Goal: Task Accomplishment & Management: Use online tool/utility

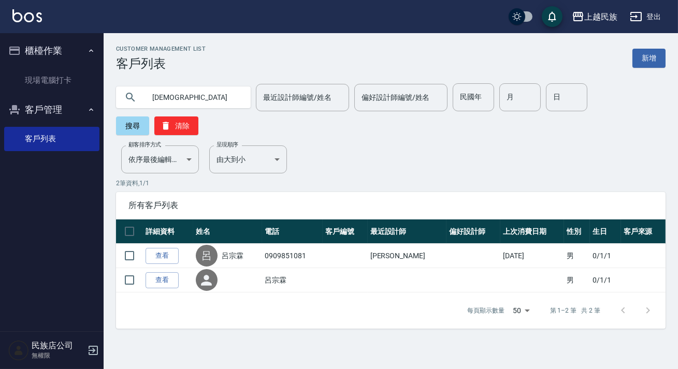
click at [642, 20] on icon "button" at bounding box center [636, 16] width 12 height 12
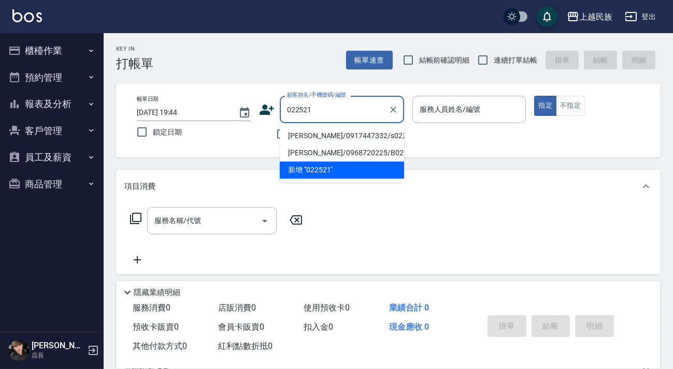
click at [357, 136] on li "[PERSON_NAME]/0917447332/s022521" at bounding box center [342, 135] width 124 height 17
type input "[PERSON_NAME]/0917447332/s022521"
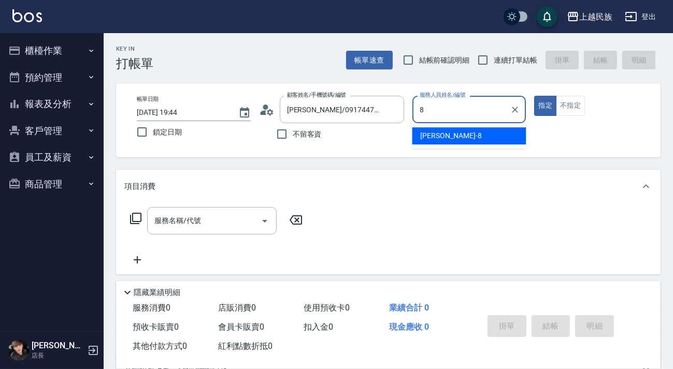
type input "8"
type button "true"
type input "Stella-8"
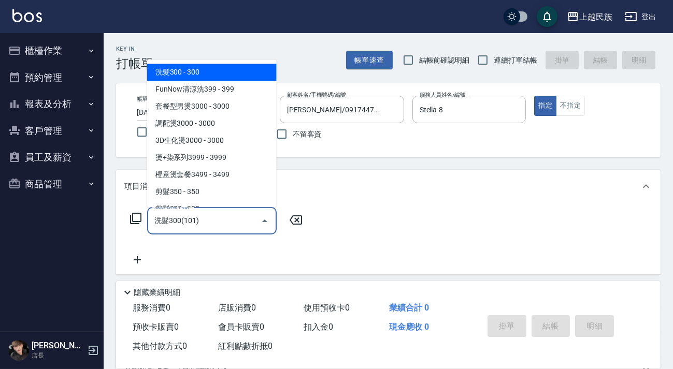
type input "洗髮300(101)"
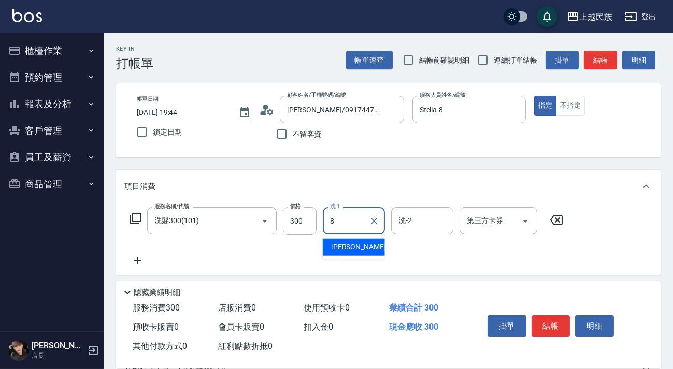
type input "Stella-8"
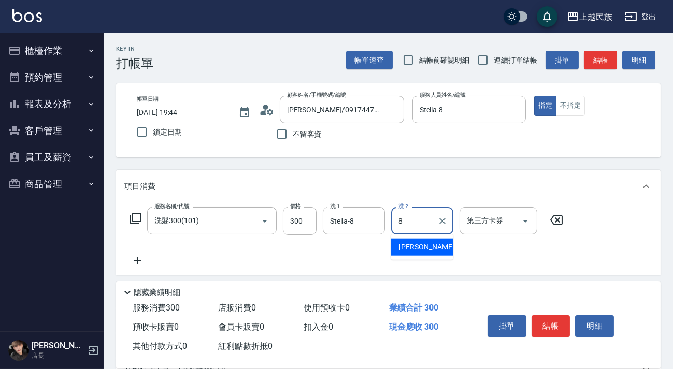
type input "Stella-8"
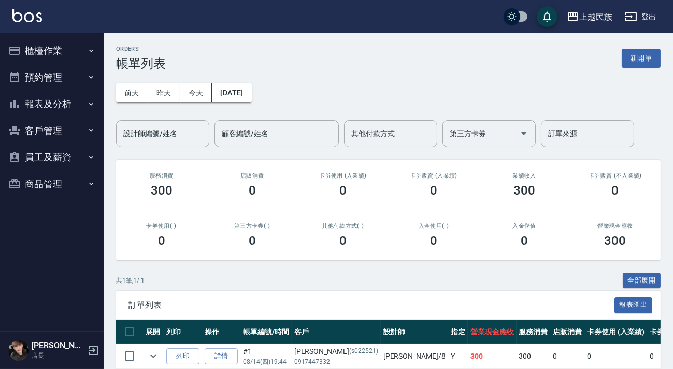
click at [626, 62] on button "新開單" at bounding box center [641, 58] width 39 height 19
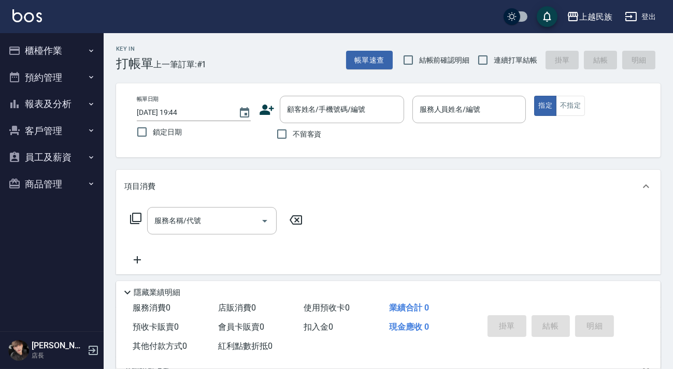
click at [507, 62] on span "連續打單結帳" at bounding box center [516, 60] width 44 height 11
click at [494, 62] on input "連續打單結帳" at bounding box center [483, 60] width 22 height 22
checkbox input "true"
click at [371, 119] on div "顧客姓名/手機號碼/編號" at bounding box center [342, 109] width 124 height 27
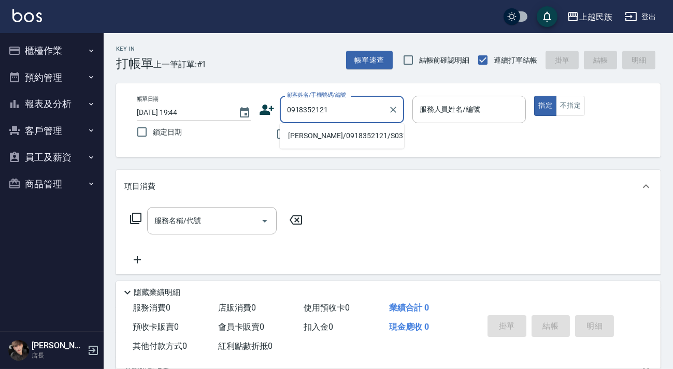
click at [352, 138] on li "[PERSON_NAME]/0918352121/S031922" at bounding box center [342, 135] width 124 height 17
type input "[PERSON_NAME]/0918352121/S031922"
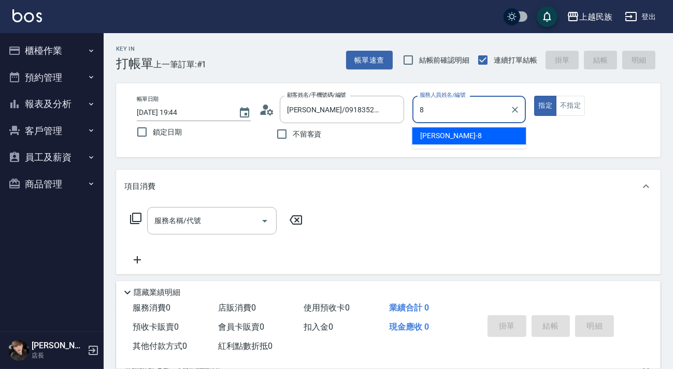
type input "Stella-8"
type button "true"
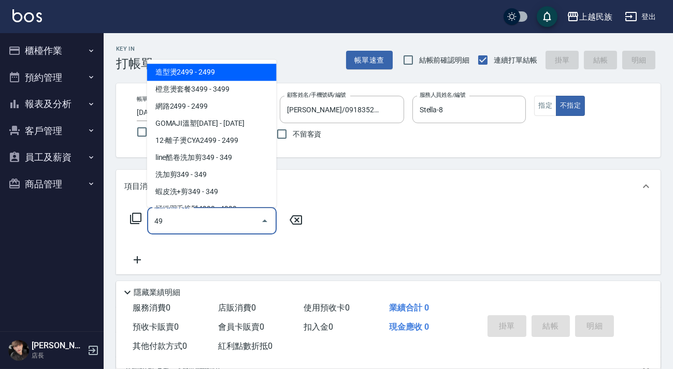
type input "4"
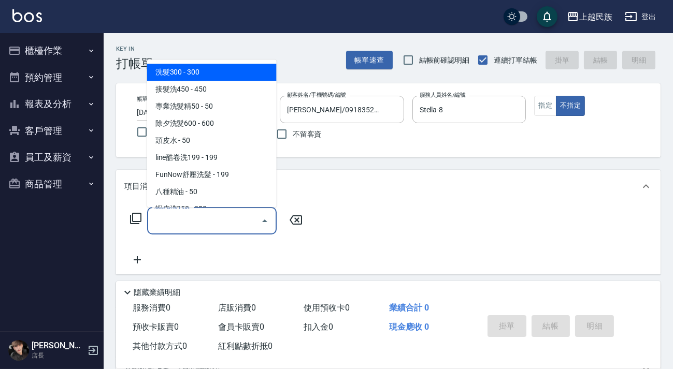
type input "3"
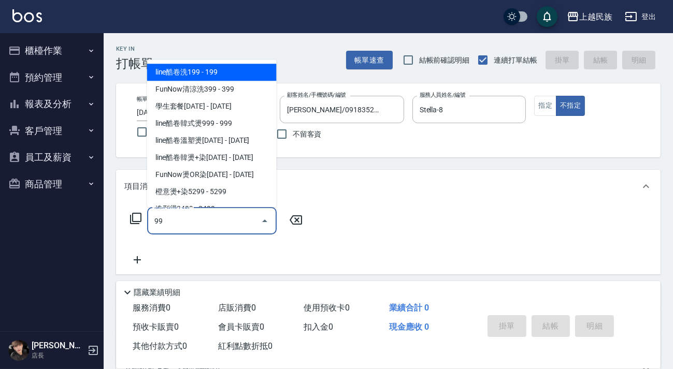
type input "9"
type input "3"
type input "9"
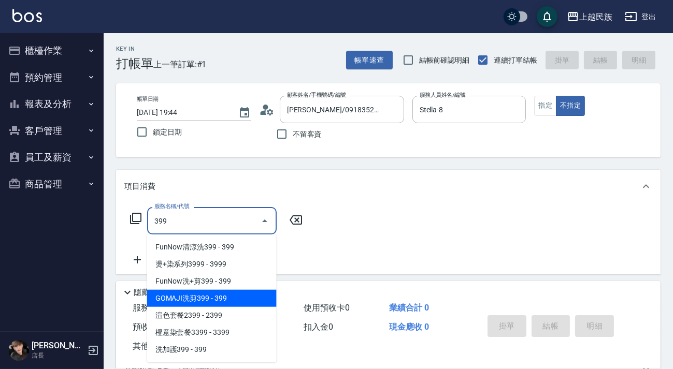
drag, startPoint x: 246, startPoint y: 296, endPoint x: 300, endPoint y: 257, distance: 66.8
click at [247, 297] on span "GOMAJI洗剪399 - 399" at bounding box center [211, 298] width 129 height 17
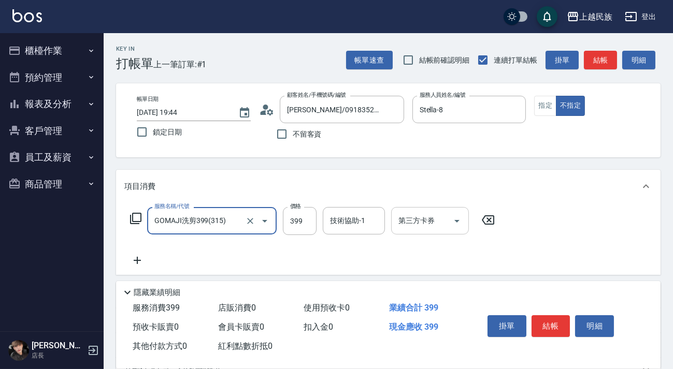
type input "GOMAJI洗剪399(315)"
click at [327, 224] on input "技術協助-1" at bounding box center [353, 221] width 53 height 18
click at [304, 224] on input "399" at bounding box center [300, 221] width 34 height 28
type input "499"
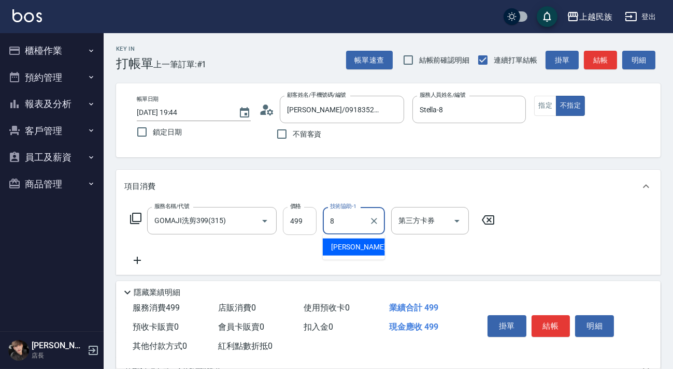
type input "Stella-8"
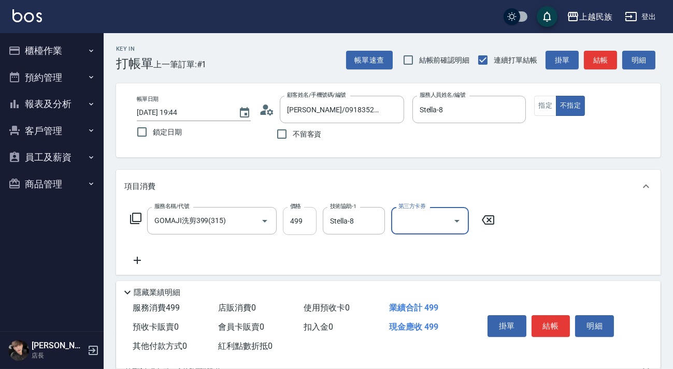
click at [294, 225] on input "499" at bounding box center [300, 221] width 34 height 28
click at [464, 217] on div "第三方卡券" at bounding box center [430, 220] width 78 height 27
type input "449"
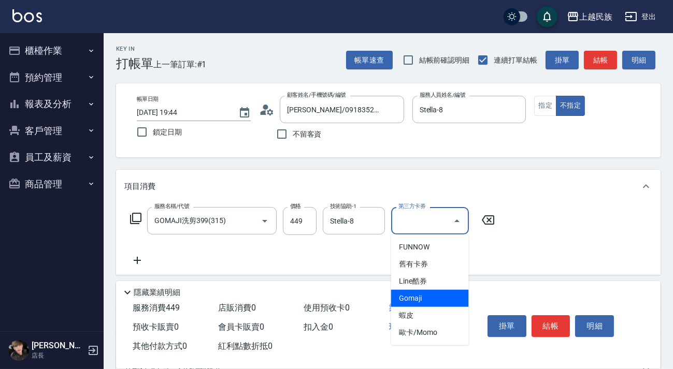
click at [444, 301] on span "Gomaji" at bounding box center [430, 298] width 78 height 17
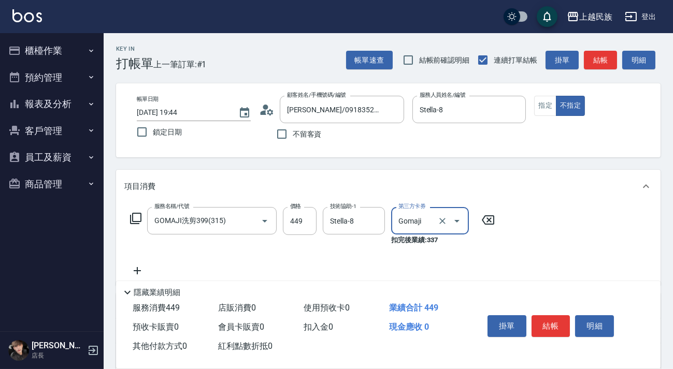
type input "Gomaji"
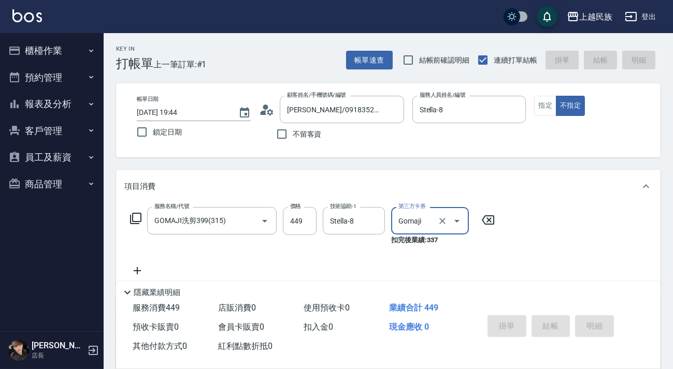
type input "[DATE] 19:45"
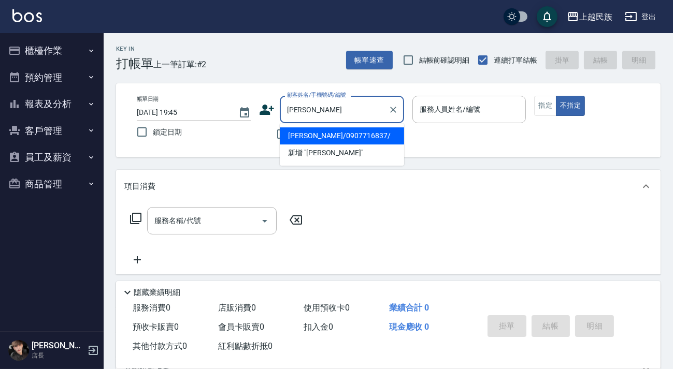
click at [343, 132] on li "[PERSON_NAME]/0907716837/" at bounding box center [342, 135] width 124 height 17
type input "[PERSON_NAME]/0907716837/"
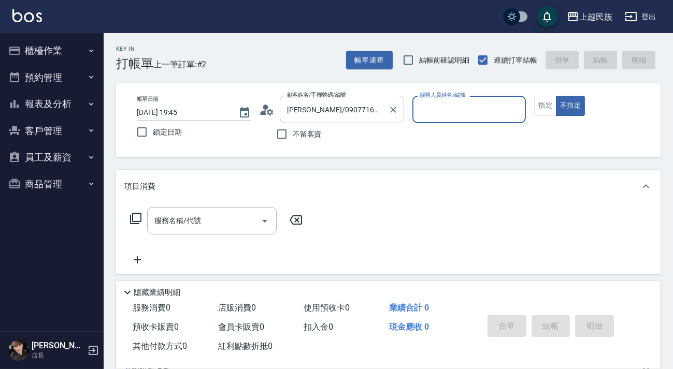
type input "Ula-10"
click at [556, 96] on button "不指定" at bounding box center [570, 106] width 29 height 20
type button "false"
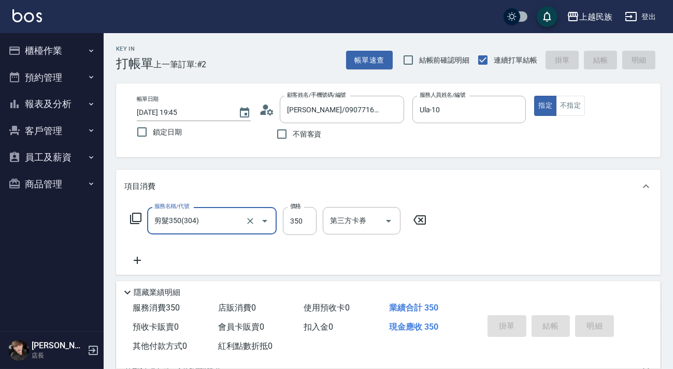
type input "剪髮350(304)"
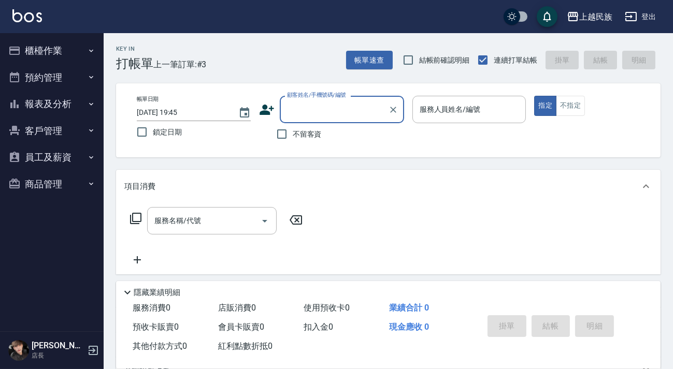
click at [300, 131] on span "不留客資" at bounding box center [307, 134] width 29 height 11
click at [293, 131] on input "不留客資" at bounding box center [282, 134] width 22 height 22
checkbox input "true"
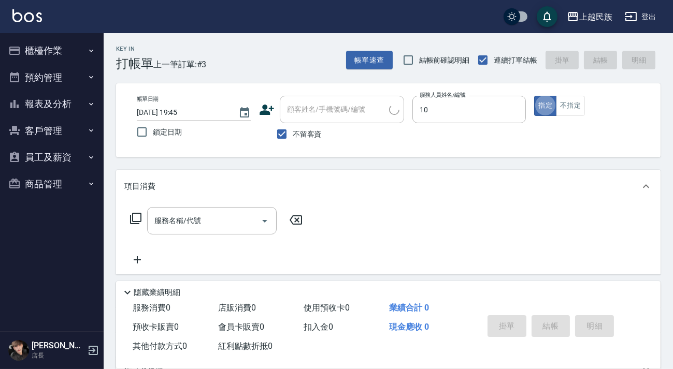
type input "Ula-10"
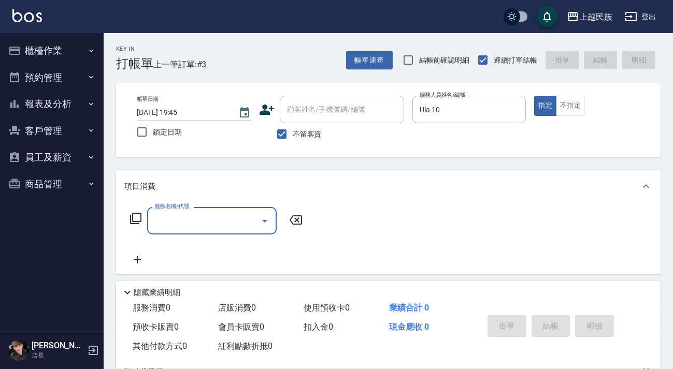
click at [310, 126] on label "不留客資" at bounding box center [296, 134] width 51 height 22
click at [293, 126] on input "不留客資" at bounding box center [282, 134] width 22 height 22
checkbox input "false"
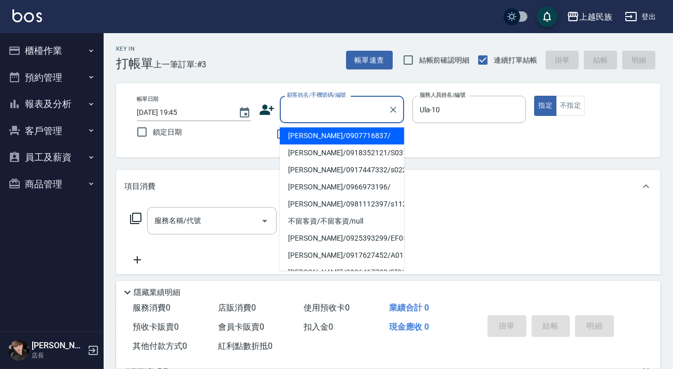
click at [331, 109] on div "顧客姓名/手機號碼/編號 顧客姓名/手機號碼/編號" at bounding box center [342, 109] width 124 height 27
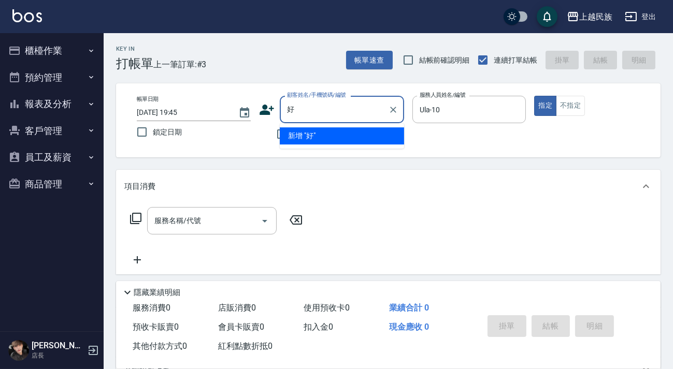
type input "郝"
click at [390, 110] on icon "Clear" at bounding box center [393, 110] width 10 height 10
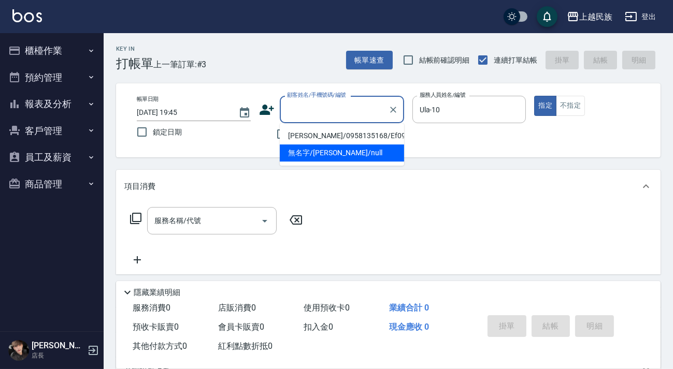
click at [258, 173] on div "項目消費" at bounding box center [388, 186] width 544 height 33
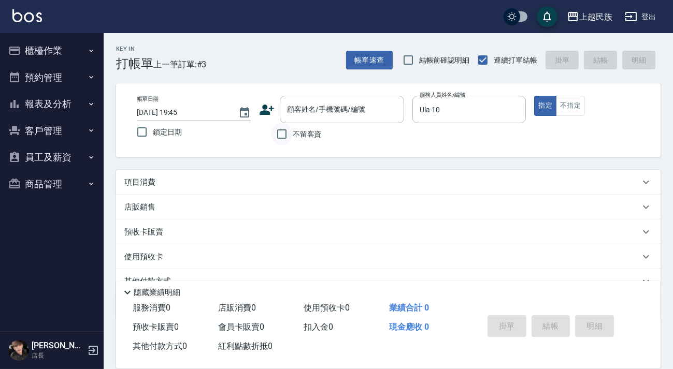
click at [285, 129] on input "不留客資" at bounding box center [282, 134] width 22 height 22
checkbox input "true"
click at [327, 176] on div "項目消費" at bounding box center [388, 182] width 544 height 25
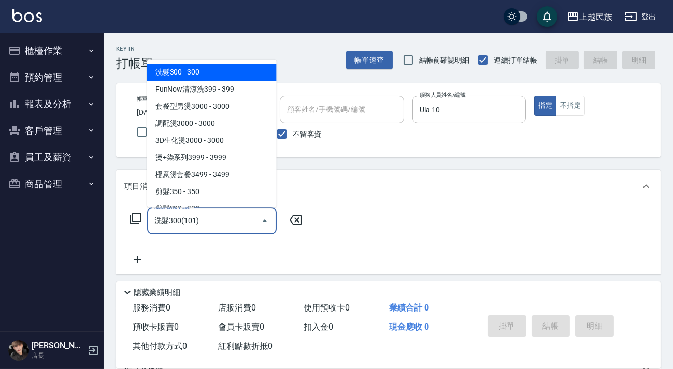
type input "洗髮300(101)"
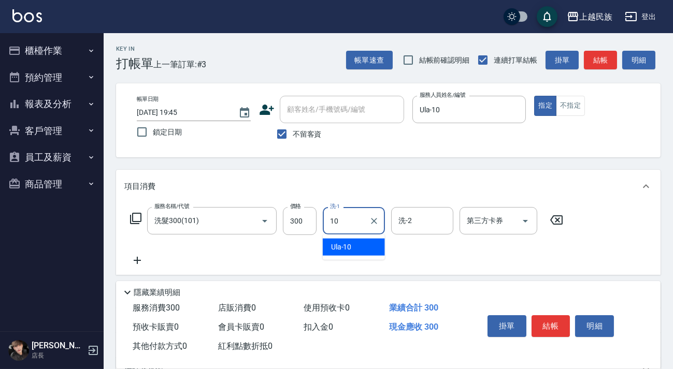
type input "Ula-10"
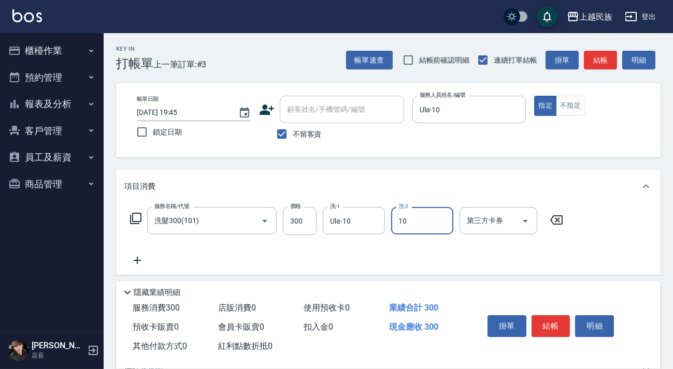
type input "Ula-10"
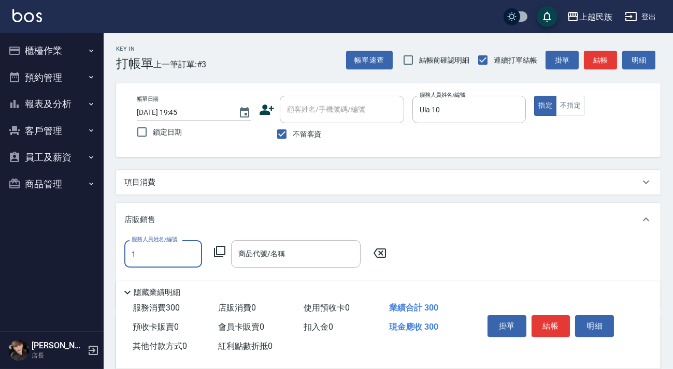
scroll to position [13, 0]
type input "[PERSON_NAME]-1"
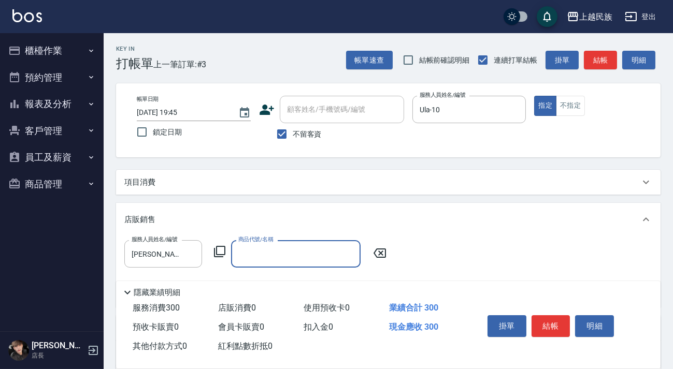
scroll to position [0, 0]
click at [192, 252] on icon "Clear" at bounding box center [191, 254] width 6 height 6
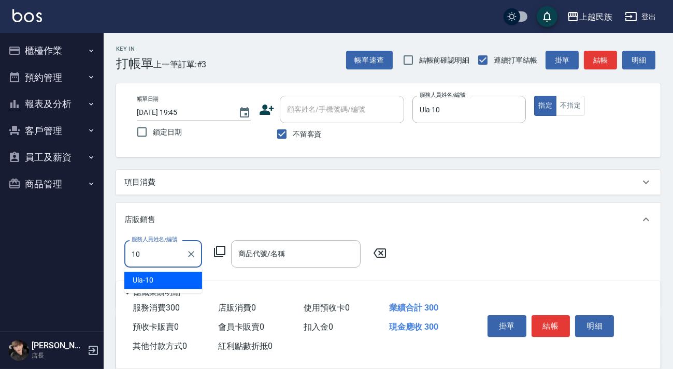
type input "Ula-10"
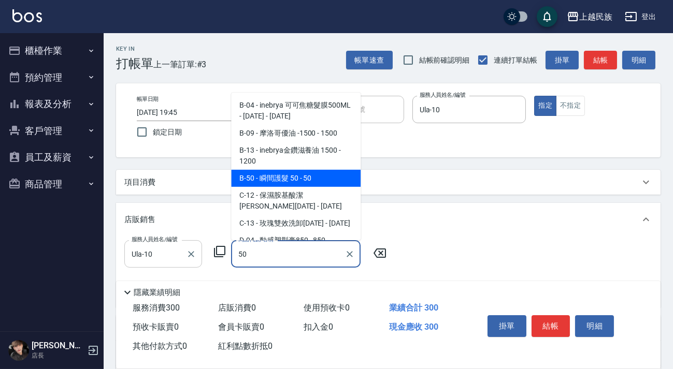
click at [276, 175] on span "B-50 - 瞬間護髮 50 - 50" at bounding box center [295, 178] width 129 height 17
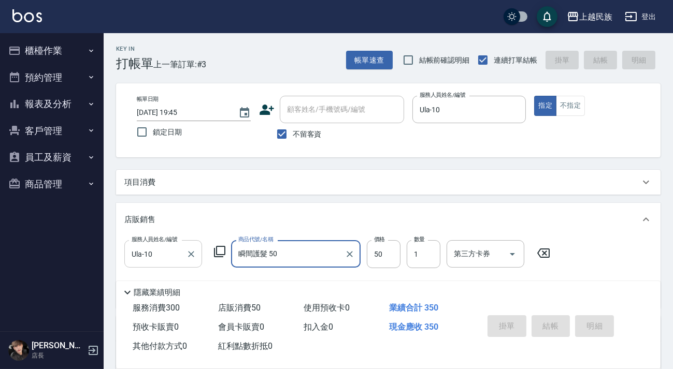
type input "瞬間護髮 50"
type input "[DATE] 19:46"
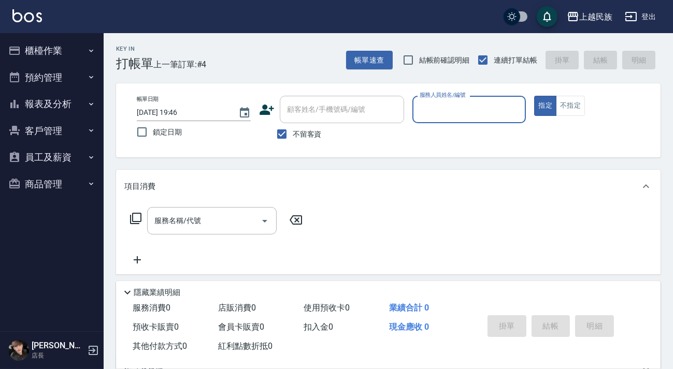
click at [304, 129] on span "不留客資" at bounding box center [307, 134] width 29 height 11
click at [293, 129] on input "不留客資" at bounding box center [282, 134] width 22 height 22
checkbox input "false"
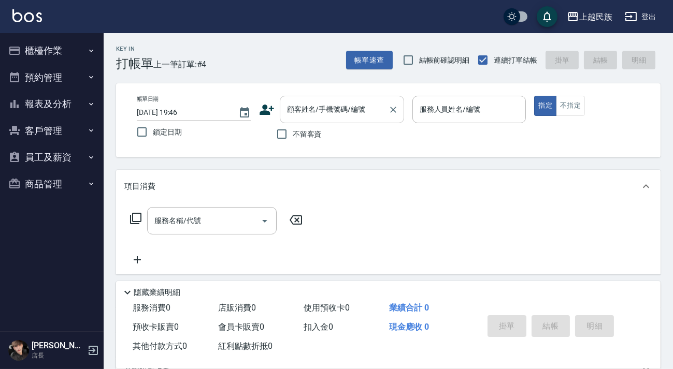
click at [321, 107] on div "顧客姓名/手機號碼/編號 顧客姓名/手機號碼/編號" at bounding box center [342, 109] width 124 height 27
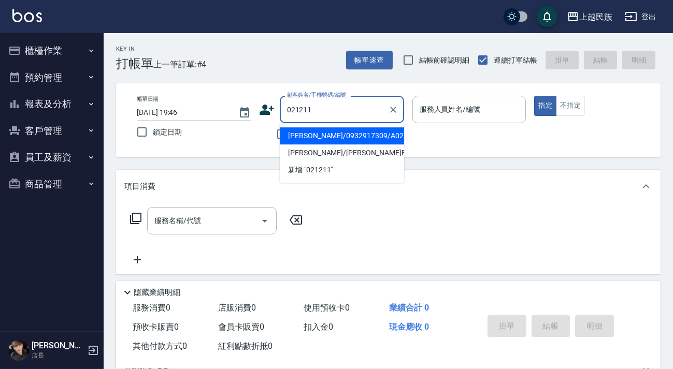
click at [340, 133] on li "[PERSON_NAME]/0932917309/A021211" at bounding box center [342, 135] width 124 height 17
type input "[PERSON_NAME]/0932917309/A021211"
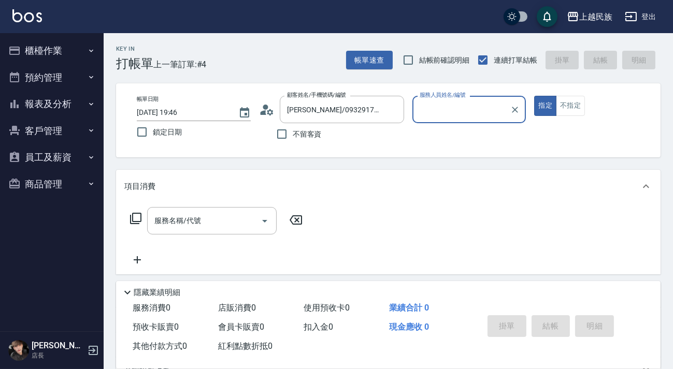
type input "[PERSON_NAME]-2"
click at [534, 96] on button "指定" at bounding box center [545, 106] width 22 height 20
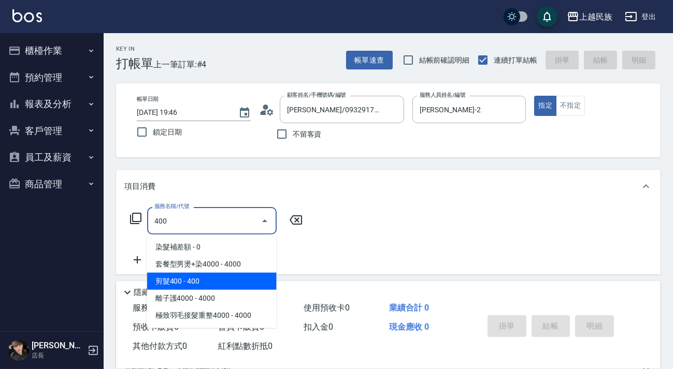
click at [248, 283] on span "剪髮400 - 400" at bounding box center [211, 281] width 129 height 17
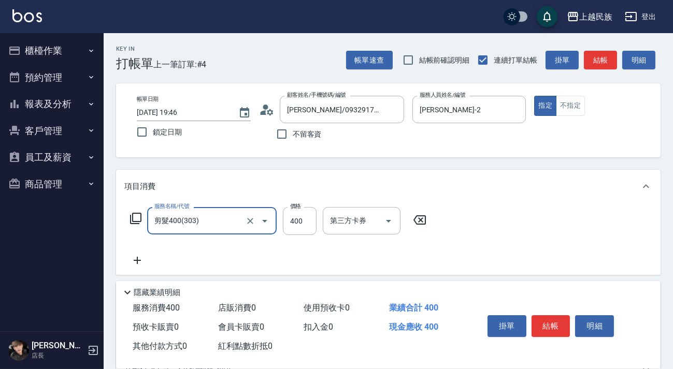
type input "剪髮400(303)"
click at [136, 262] on icon at bounding box center [137, 260] width 26 height 12
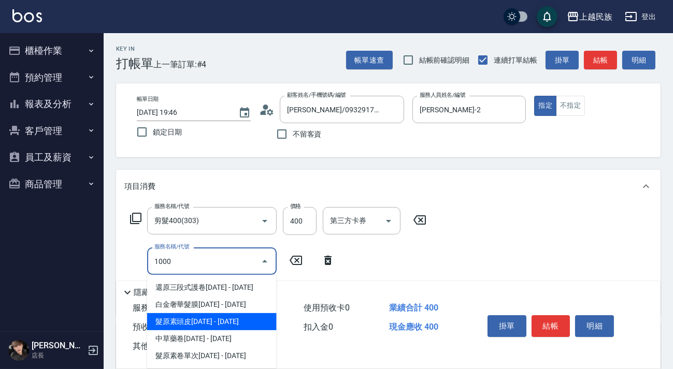
click at [237, 324] on span "髮原素頭皮[DATE] - [DATE]" at bounding box center [211, 321] width 129 height 17
type input "髮原素頭皮1000(808)"
click at [237, 324] on span "會員卡販賣 0" at bounding box center [241, 327] width 46 height 10
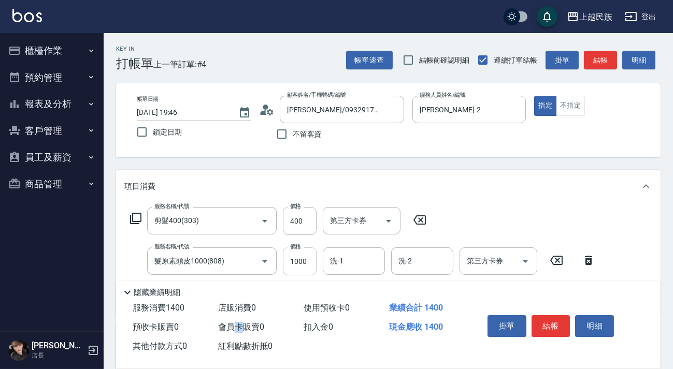
click at [303, 261] on input "1000" at bounding box center [300, 262] width 34 height 28
type input "850"
type input "[PERSON_NAME]-2"
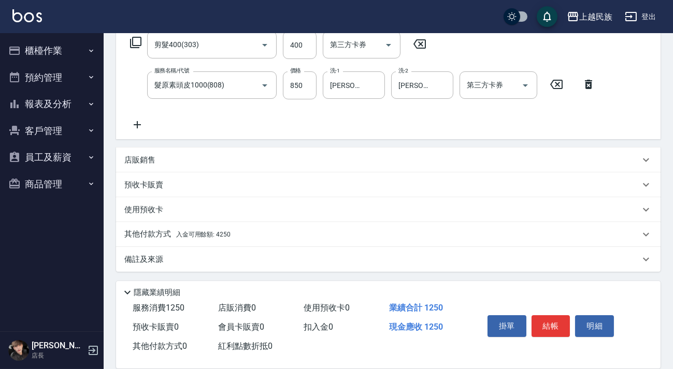
click at [259, 232] on div "其他付款方式 入金可用餘額: 4250" at bounding box center [381, 234] width 515 height 11
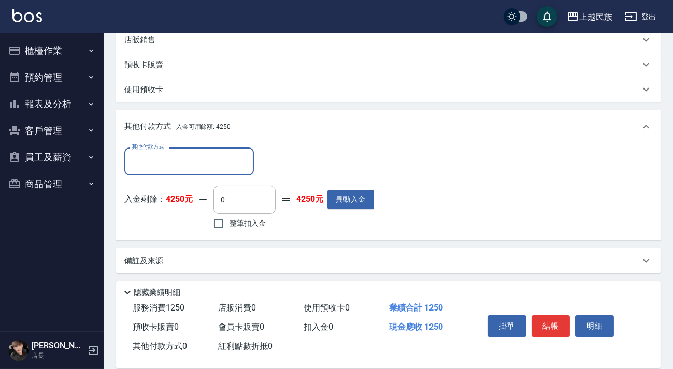
scroll to position [0, 0]
drag, startPoint x: 246, startPoint y: 218, endPoint x: 426, endPoint y: 223, distance: 180.3
click at [246, 218] on label "整筆扣入金" at bounding box center [237, 224] width 58 height 22
click at [229, 218] on input "整筆扣入金" at bounding box center [219, 224] width 22 height 22
checkbox input "true"
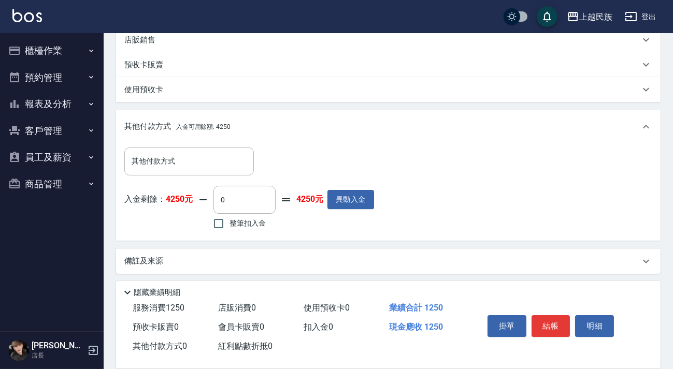
type input "1250"
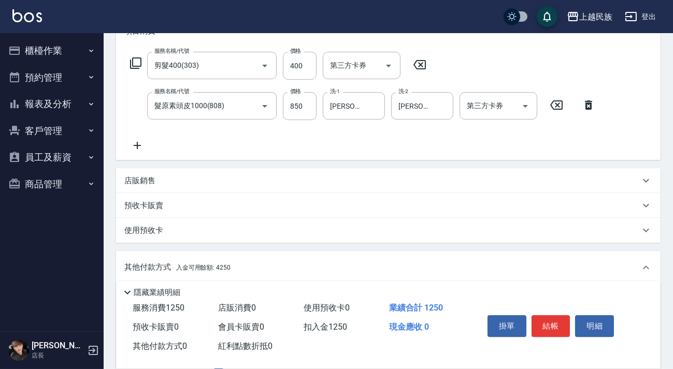
scroll to position [14, 0]
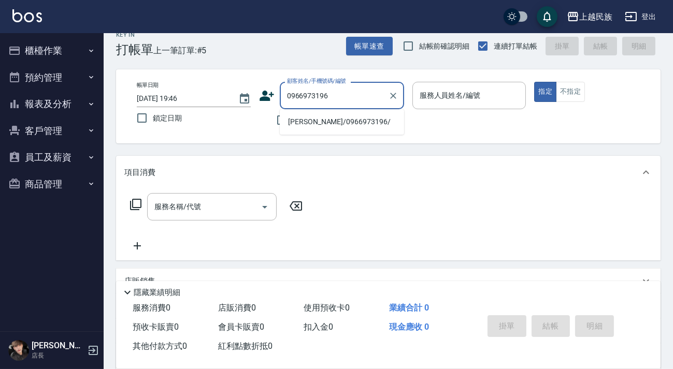
click at [346, 123] on li "[PERSON_NAME]/0966973196/" at bounding box center [342, 121] width 124 height 17
type input "[PERSON_NAME]/0966973196/"
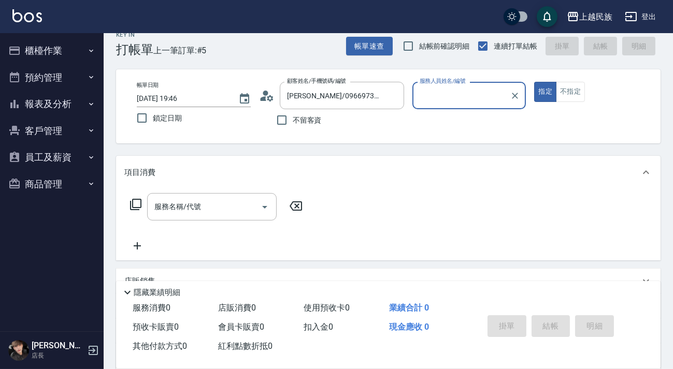
type input "Stella-8"
click at [534, 82] on button "指定" at bounding box center [545, 92] width 22 height 20
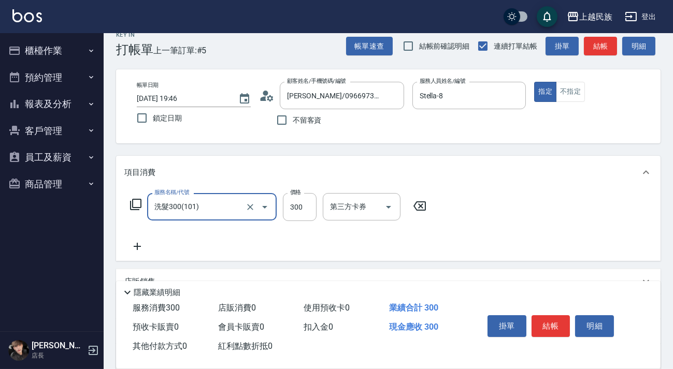
type input "洗髮300(101)"
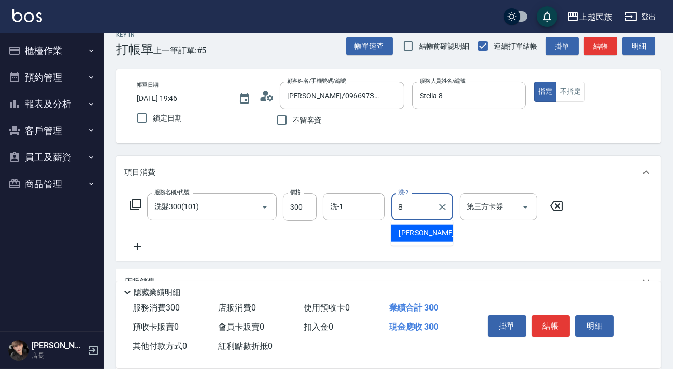
type input "Stella-8"
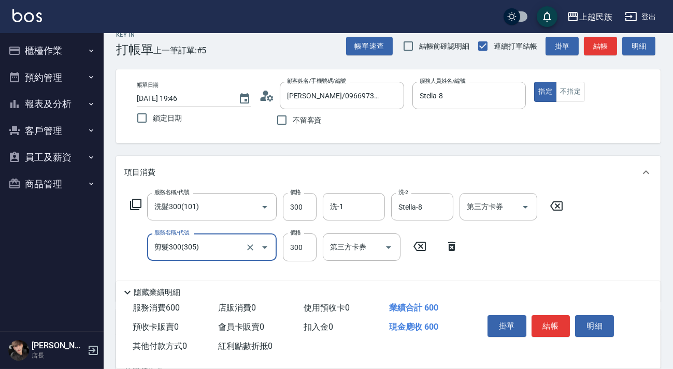
type input "剪髮300(305)"
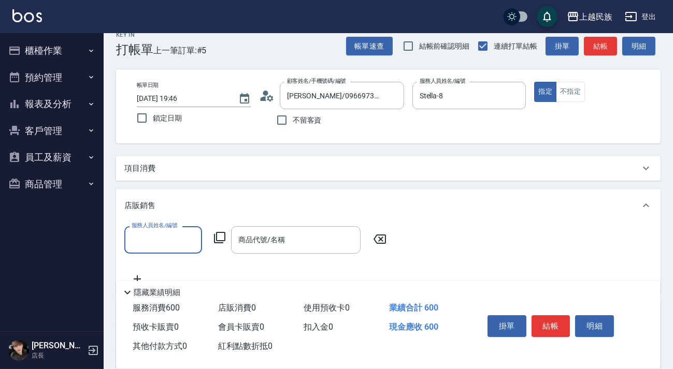
scroll to position [0, 0]
type input "Stella-8"
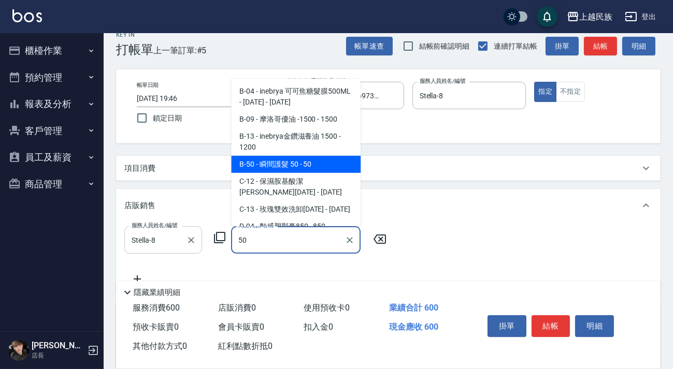
click at [331, 160] on span "B-50 - 瞬間護髮 50 - 50" at bounding box center [295, 164] width 129 height 17
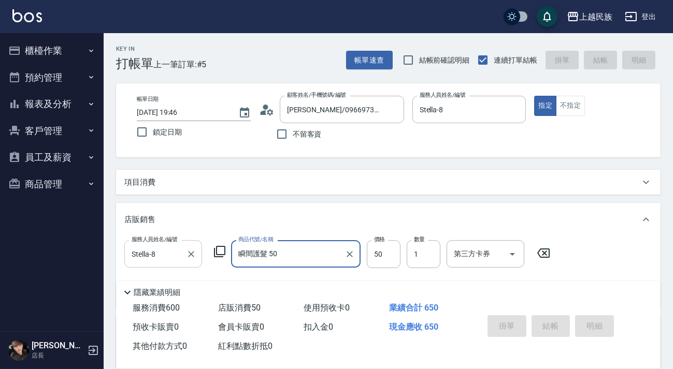
type input "瞬間護髮 50"
type input "[DATE] 19:47"
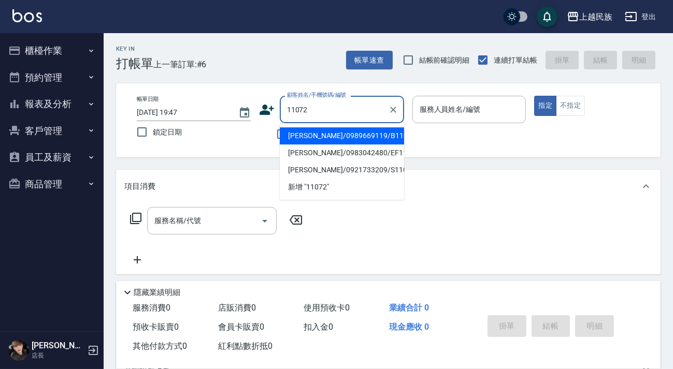
click at [348, 136] on li "[PERSON_NAME]/0989669119/B110721" at bounding box center [342, 135] width 124 height 17
type input "[PERSON_NAME]/0989669119/B110721"
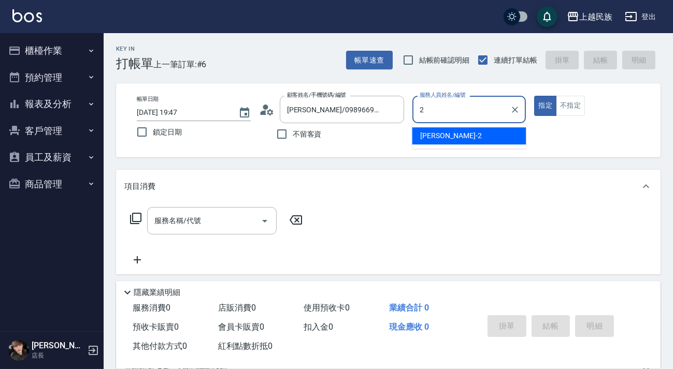
type input "[PERSON_NAME]-2"
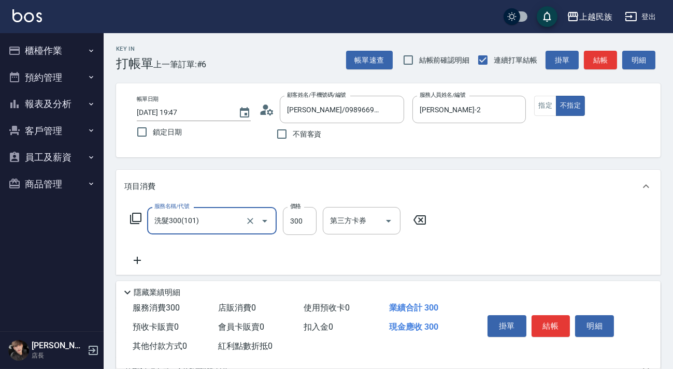
type input "洗髮300(101)"
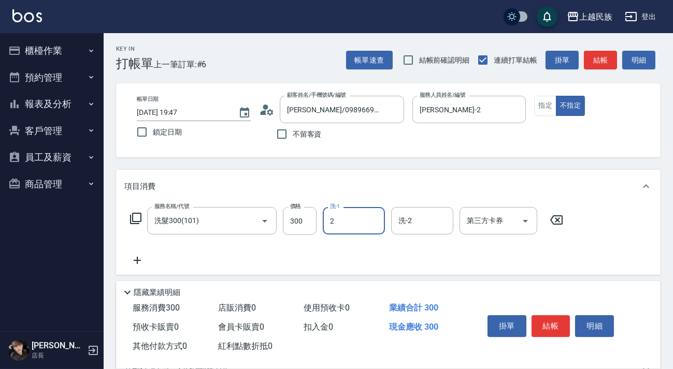
type input "[PERSON_NAME]-2"
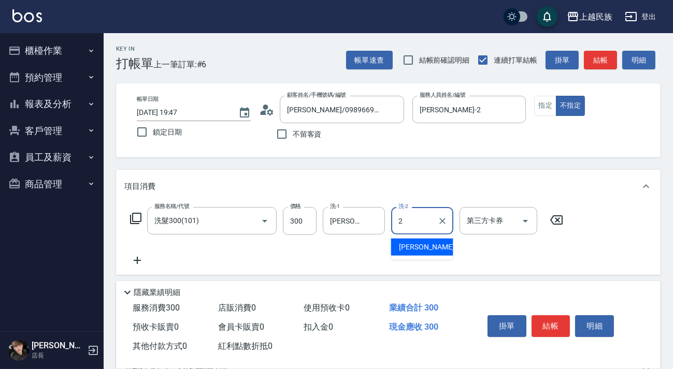
type input "[PERSON_NAME]-2"
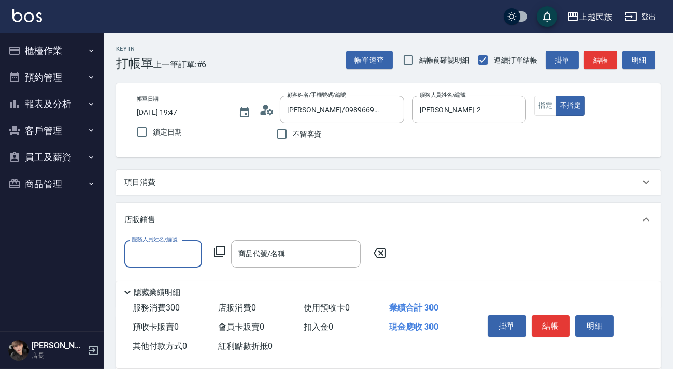
scroll to position [13, 0]
type input "[PERSON_NAME]-2"
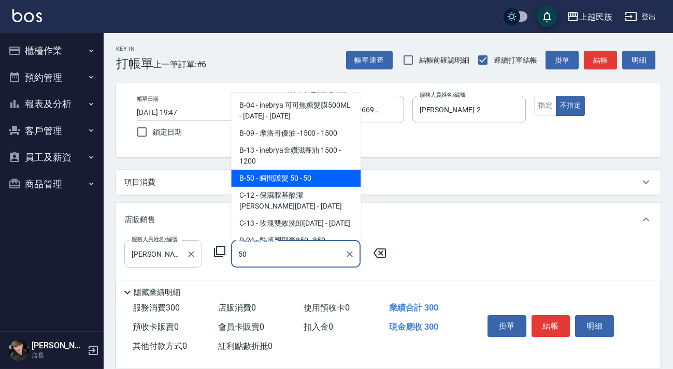
click at [326, 171] on span "B-50 - 瞬間護髮 50 - 50" at bounding box center [295, 178] width 129 height 17
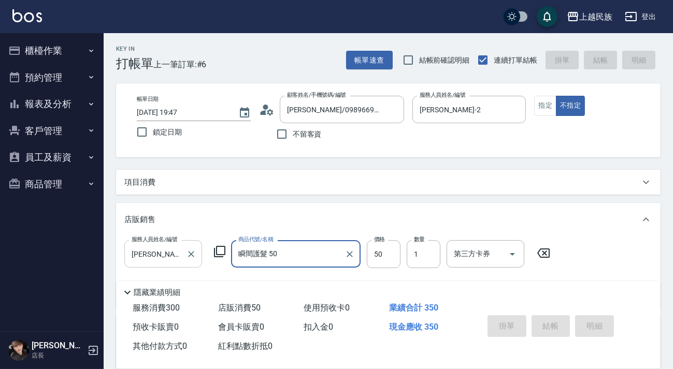
type input "瞬間護髮 50"
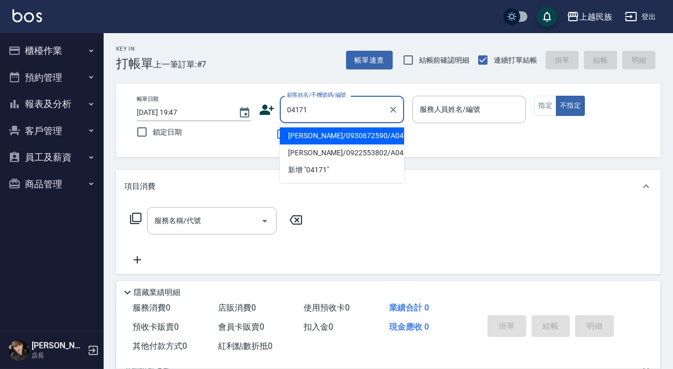
click at [342, 148] on li "[PERSON_NAME]/0922553802/A041711" at bounding box center [342, 153] width 124 height 17
type input "[PERSON_NAME]/0922553802/A041711"
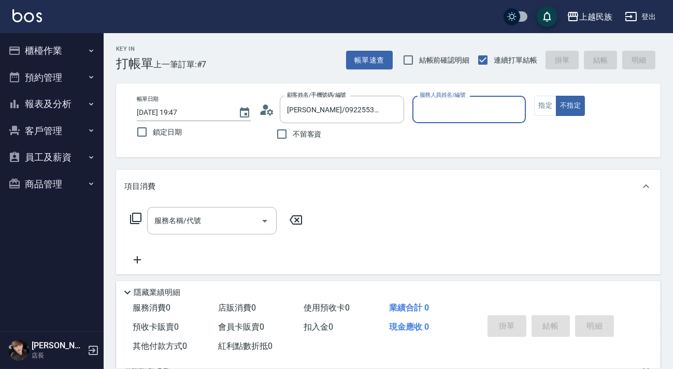
type input "[PERSON_NAME]-2"
click at [556, 96] on button "不指定" at bounding box center [570, 106] width 29 height 20
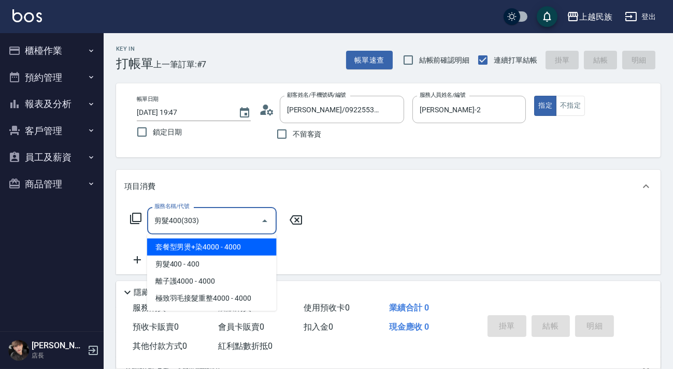
type input "剪髮400(303)"
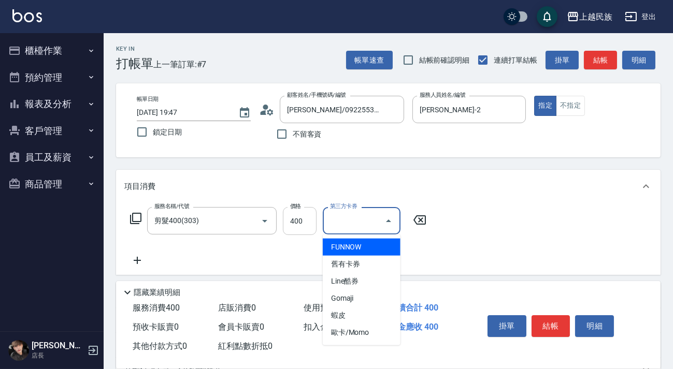
click at [301, 222] on input "400" at bounding box center [300, 221] width 34 height 28
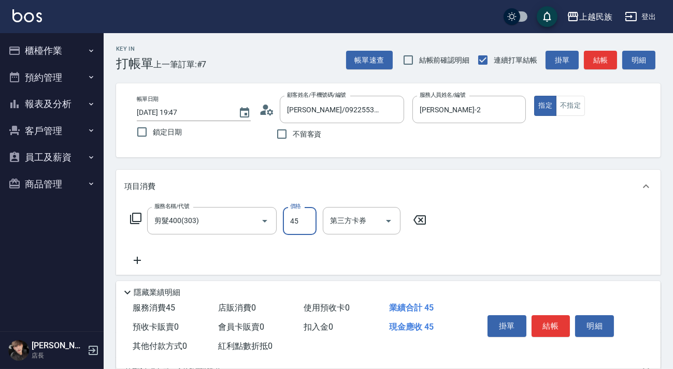
type input "450"
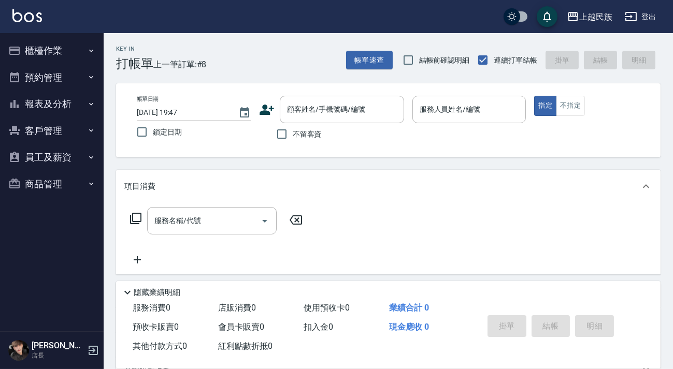
click at [302, 137] on span "不留客資" at bounding box center [307, 134] width 29 height 11
click at [293, 137] on input "不留客資" at bounding box center [282, 134] width 22 height 22
checkbox input "true"
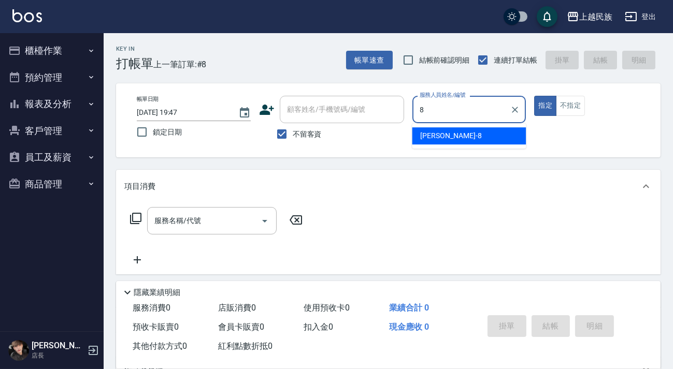
type input "Stella-8"
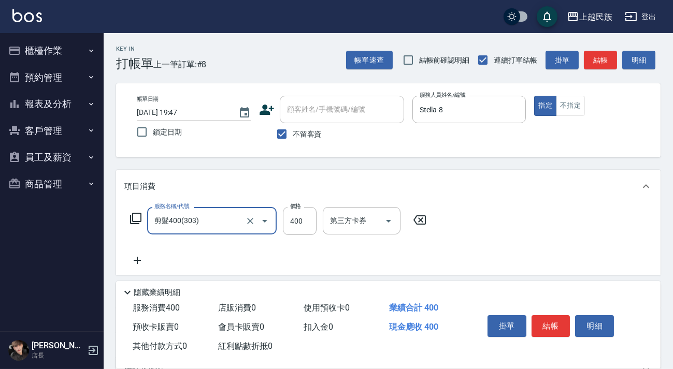
type input "剪髮400(303)"
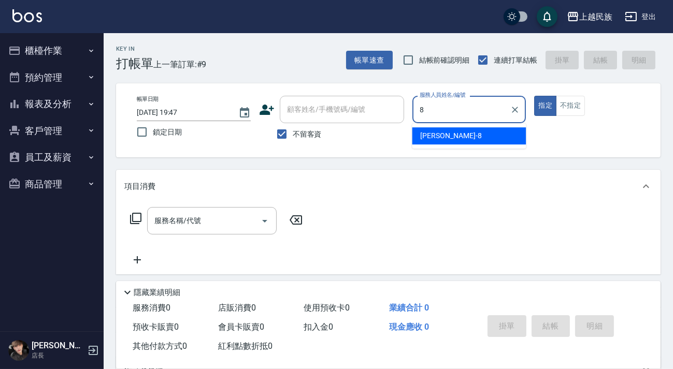
type input "Stella-8"
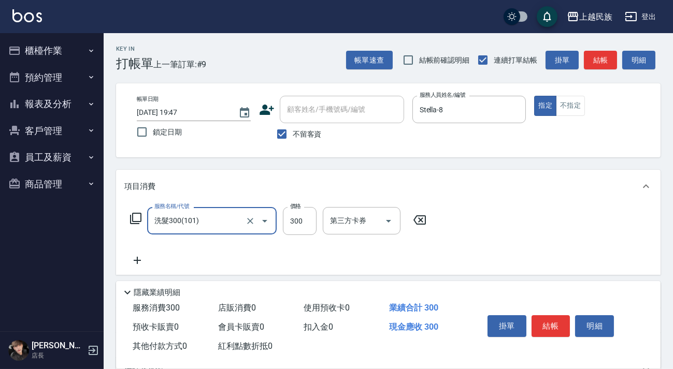
type input "洗髮300(101)"
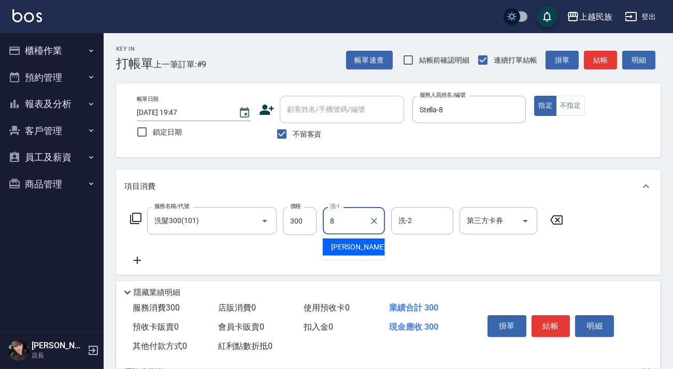
type input "Stella-8"
click at [142, 267] on div "服務名稱/代號 洗髮300(101) 服務名稱/代號 價格 300 價格 洗-1 Stella-8 洗-1 洗-2 洗-2 第三方卡券 第三方卡券" at bounding box center [388, 239] width 544 height 72
click at [133, 263] on icon at bounding box center [137, 260] width 26 height 12
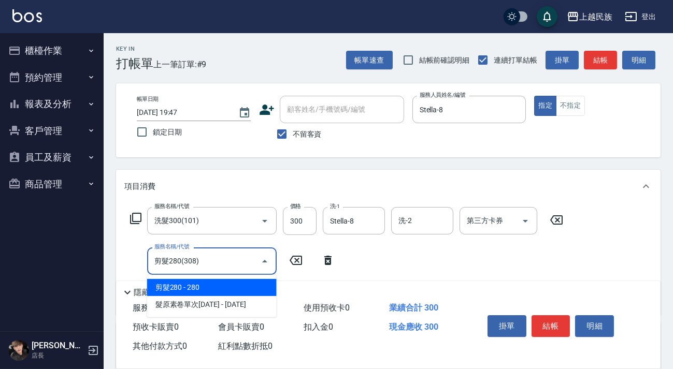
type input "剪髮280(308)"
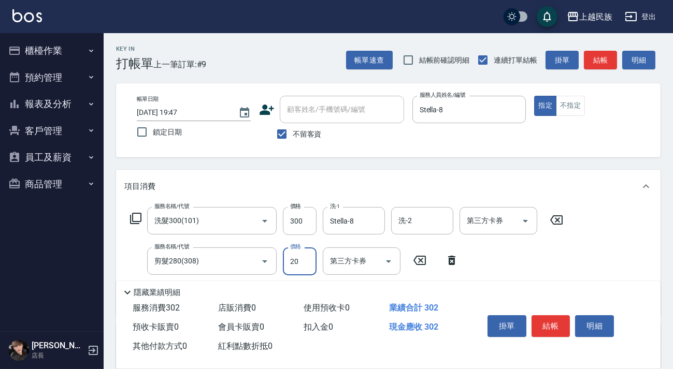
type input "200"
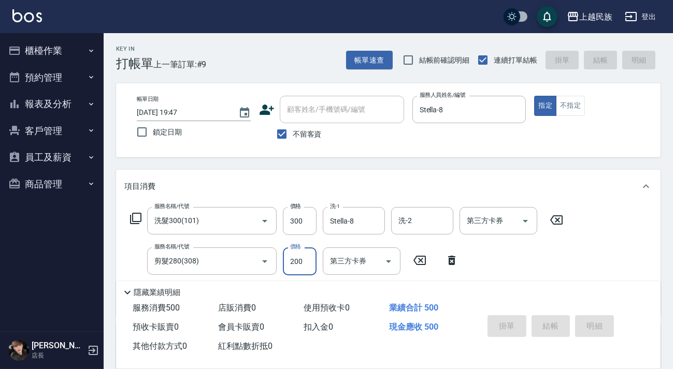
type input "[DATE] 19:48"
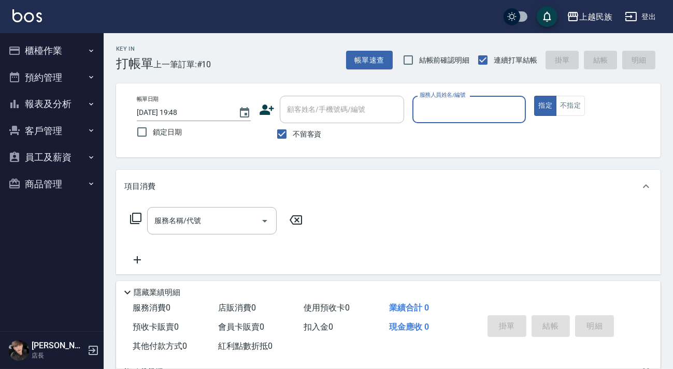
click at [316, 138] on span "不留客資" at bounding box center [307, 134] width 29 height 11
click at [293, 138] on input "不留客資" at bounding box center [282, 134] width 22 height 22
checkbox input "false"
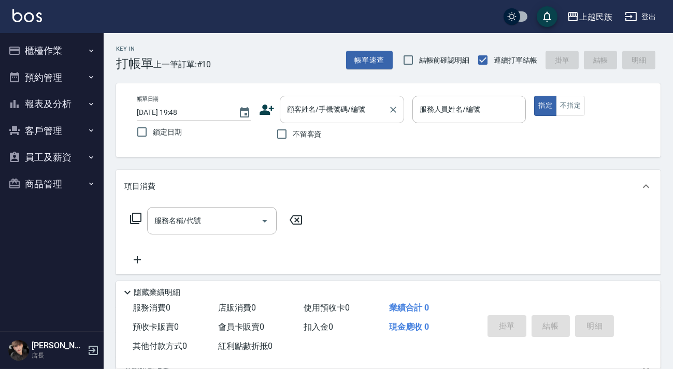
click at [336, 115] on input "顧客姓名/手機號碼/編號" at bounding box center [333, 109] width 99 height 18
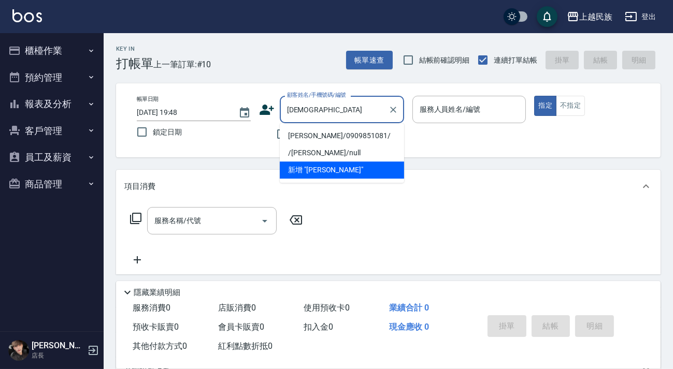
click at [341, 131] on li "[PERSON_NAME]/0909851081/" at bounding box center [342, 135] width 124 height 17
click at [341, 131] on div "不留客資" at bounding box center [331, 134] width 145 height 22
type input "[PERSON_NAME]/0909851081/"
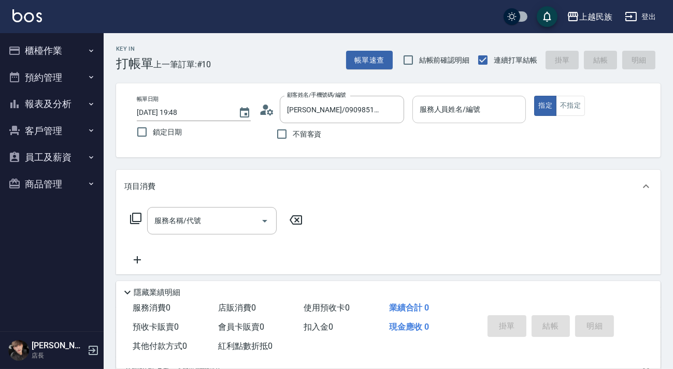
click at [418, 112] on input "服務人員姓名/編號" at bounding box center [469, 109] width 105 height 18
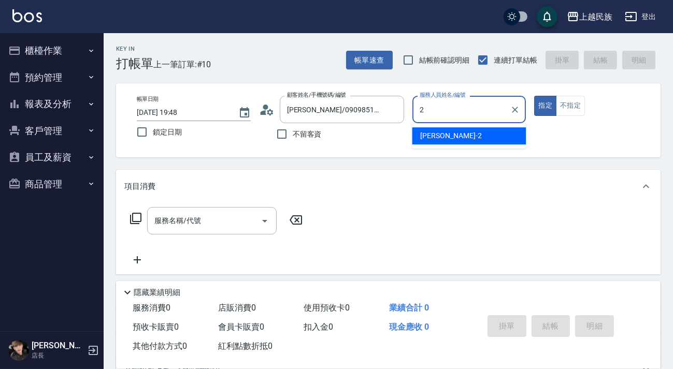
type input "[PERSON_NAME]-2"
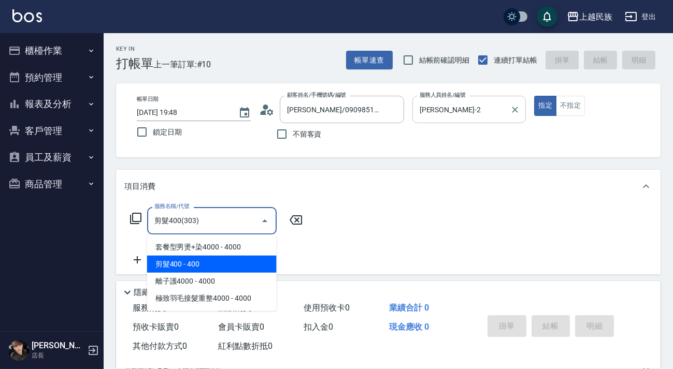
type input "剪髮400(303)"
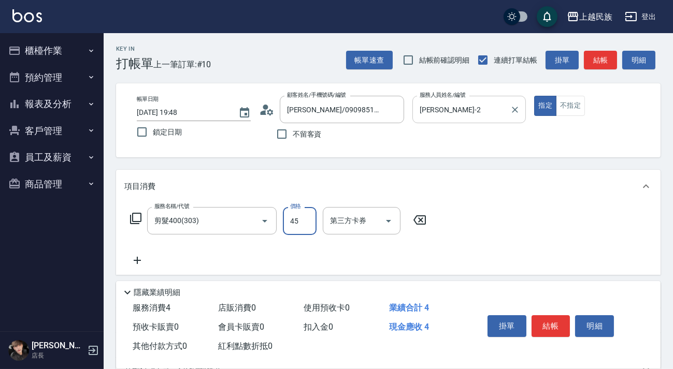
type input "450"
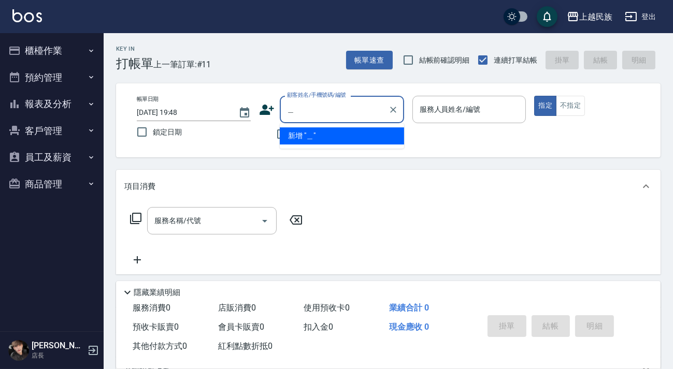
type input "鐘"
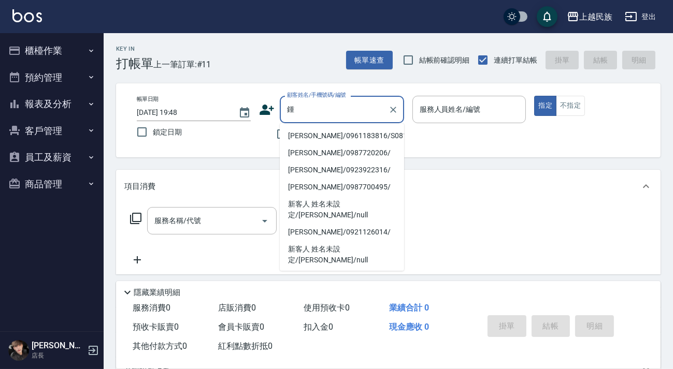
click at [340, 138] on li "[PERSON_NAME]/0961183816/S081613" at bounding box center [342, 135] width 124 height 17
type input "[PERSON_NAME]/0961183816/S081613"
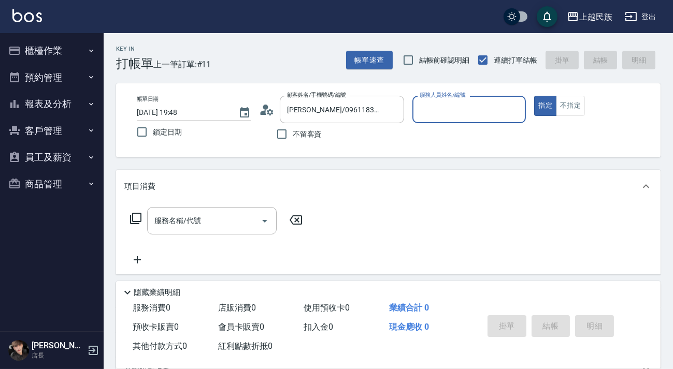
type input "Stella-8"
click at [534, 96] on button "指定" at bounding box center [545, 106] width 22 height 20
click at [261, 111] on icon at bounding box center [267, 110] width 16 height 16
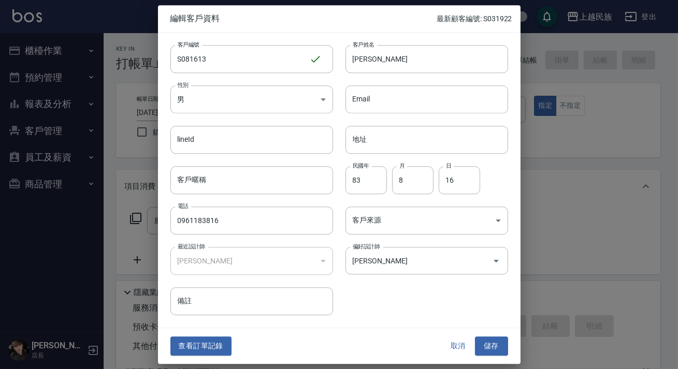
click at [212, 347] on button "查看訂單記錄" at bounding box center [200, 346] width 61 height 19
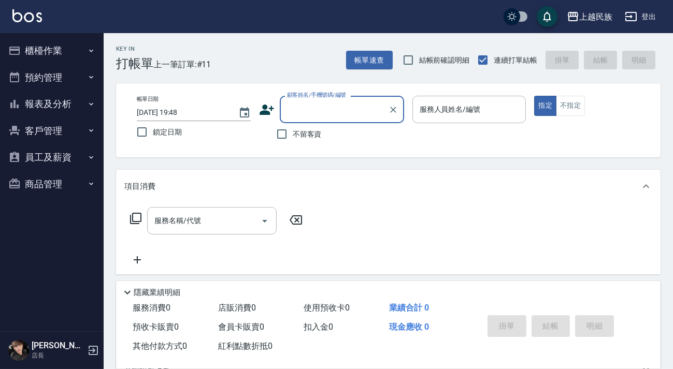
click at [356, 101] on input "顧客姓名/手機號碼/編號" at bounding box center [333, 109] width 99 height 18
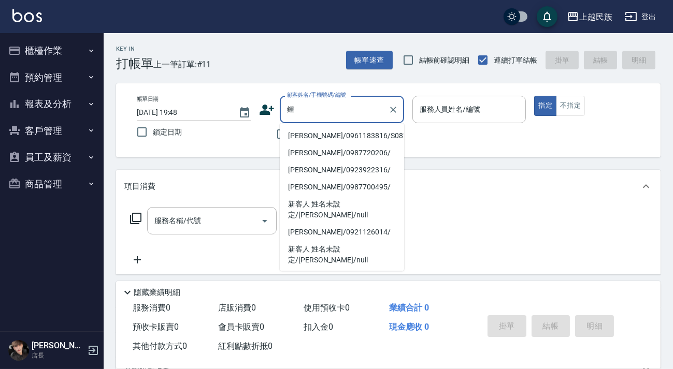
click at [375, 145] on li "[PERSON_NAME]/0987720206/" at bounding box center [342, 153] width 124 height 17
type input "[PERSON_NAME]/0987720206/"
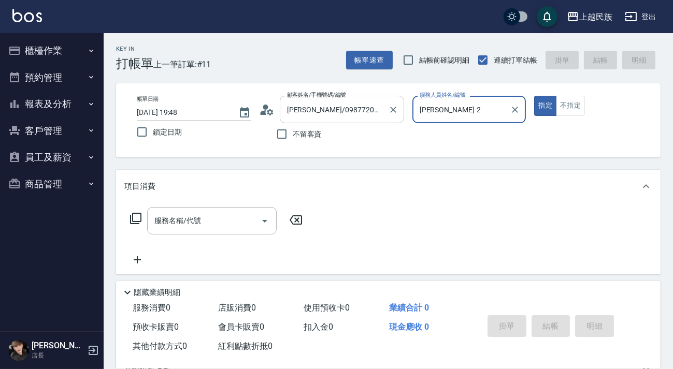
type input "[PERSON_NAME]-2"
click at [387, 112] on button "Clear" at bounding box center [393, 110] width 15 height 15
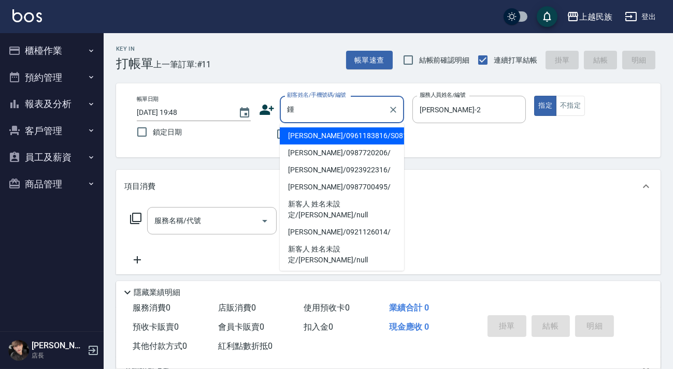
click at [370, 135] on li "[PERSON_NAME]/0961183816/S081613" at bounding box center [342, 135] width 124 height 17
type input "[PERSON_NAME]/0961183816/S081613"
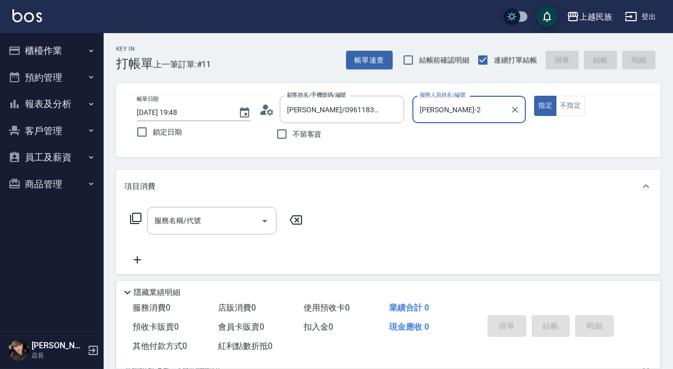
type input "Stella-8"
click at [534, 96] on button "指定" at bounding box center [545, 106] width 22 height 20
type button "true"
click at [135, 216] on icon at bounding box center [135, 218] width 12 height 12
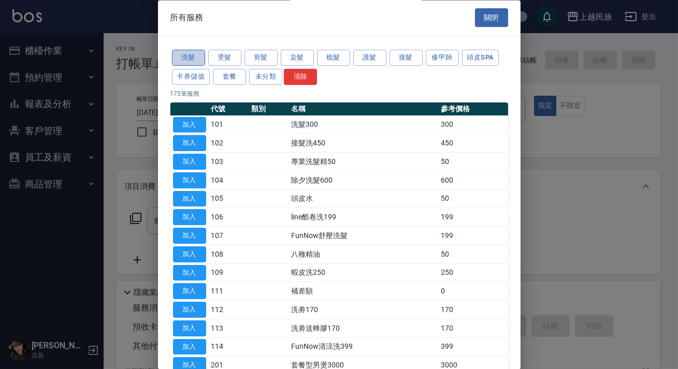
click at [201, 54] on button "洗髮" at bounding box center [188, 58] width 33 height 16
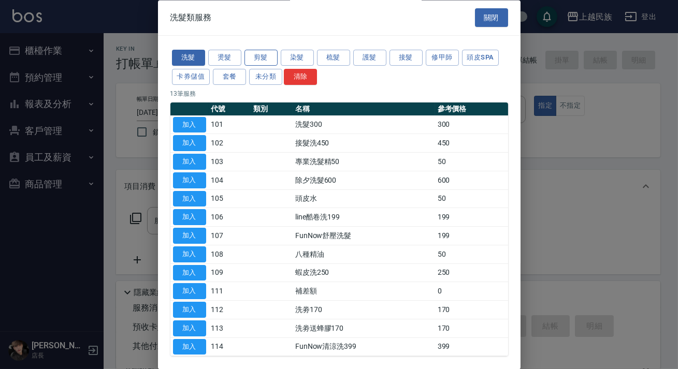
click at [270, 52] on button "剪髮" at bounding box center [260, 58] width 33 height 16
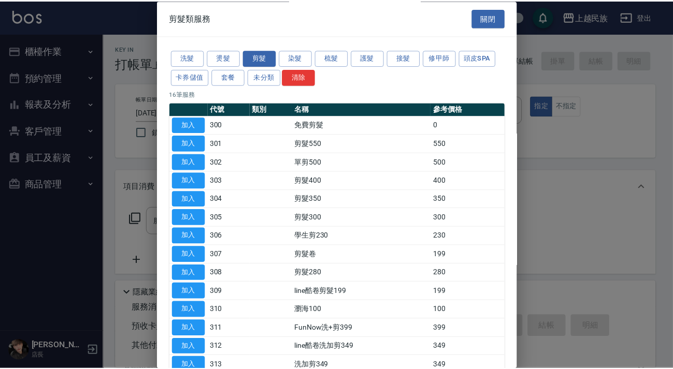
scroll to position [98, 0]
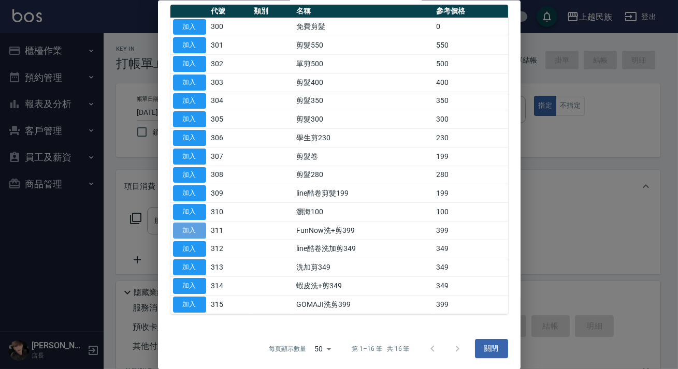
click at [197, 228] on button "加入" at bounding box center [189, 230] width 33 height 16
type input "FunNow洗+剪399(311)"
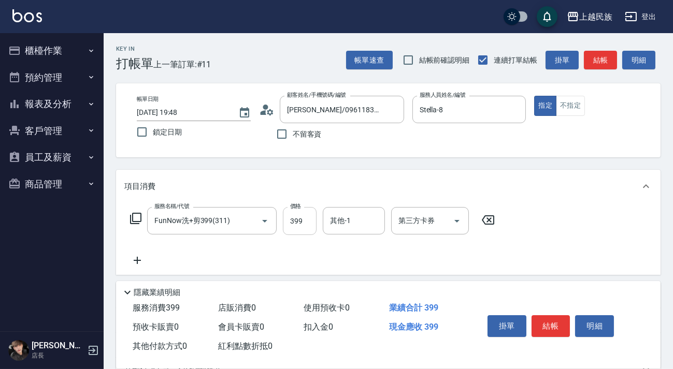
click at [311, 224] on input "399" at bounding box center [300, 221] width 34 height 28
click at [335, 219] on div "其他-1 其他-1" at bounding box center [354, 220] width 62 height 27
type input "Stella-8"
click at [546, 322] on button "結帳" at bounding box center [550, 326] width 39 height 22
type input "[DATE] 19:49"
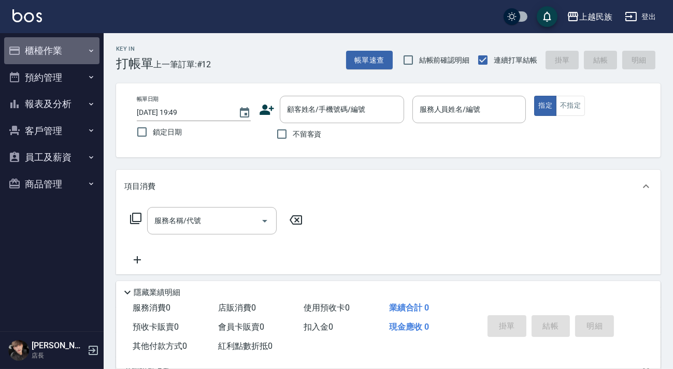
click at [75, 41] on button "櫃檯作業" at bounding box center [51, 50] width 95 height 27
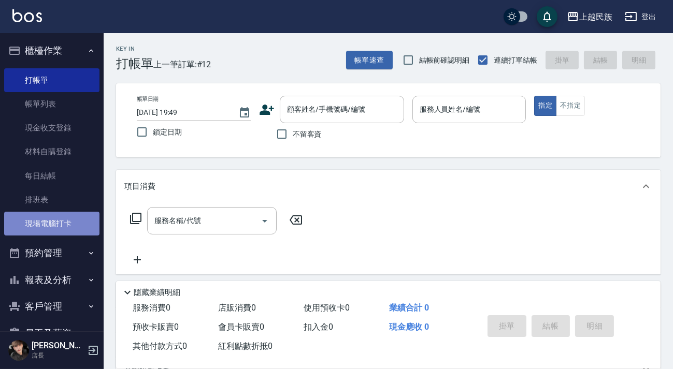
click at [57, 221] on link "現場電腦打卡" at bounding box center [51, 224] width 95 height 24
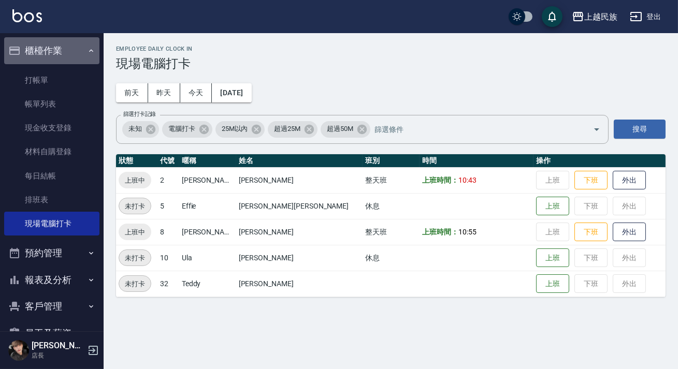
drag, startPoint x: 74, startPoint y: 53, endPoint x: 74, endPoint y: 67, distance: 14.0
click at [74, 52] on button "櫃檯作業" at bounding box center [51, 50] width 95 height 27
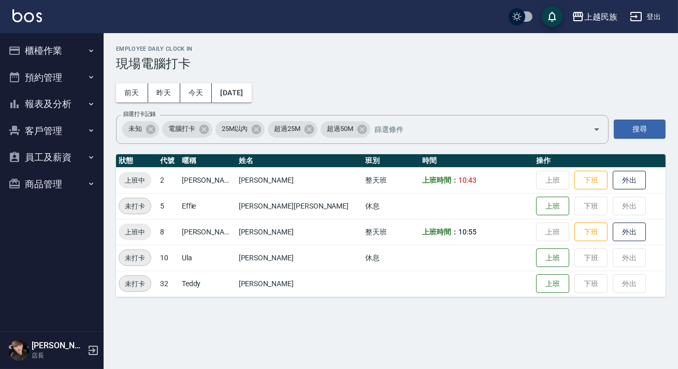
click at [63, 99] on button "報表及分析" at bounding box center [51, 104] width 95 height 27
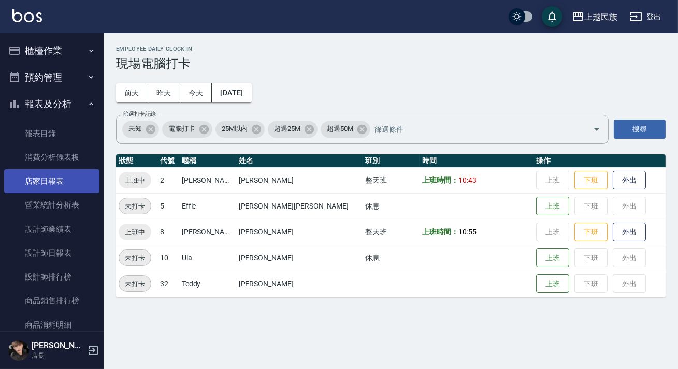
click at [62, 187] on link "店家日報表" at bounding box center [51, 181] width 95 height 24
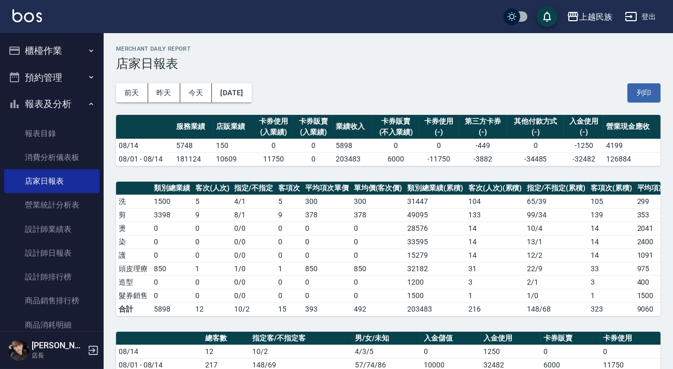
click at [75, 104] on button "報表及分析" at bounding box center [51, 104] width 95 height 27
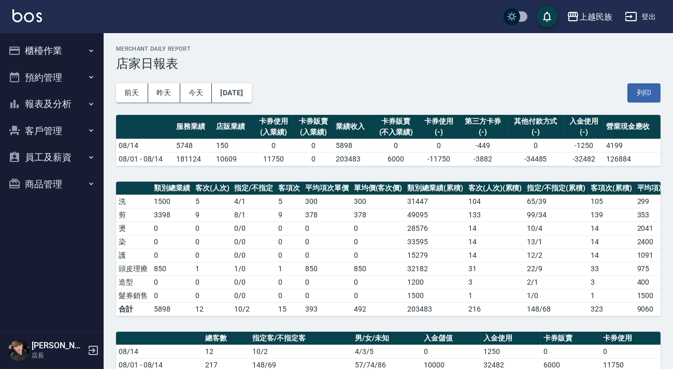
click at [70, 130] on button "客戶管理" at bounding box center [51, 131] width 95 height 27
click at [70, 111] on button "報表及分析" at bounding box center [51, 104] width 95 height 27
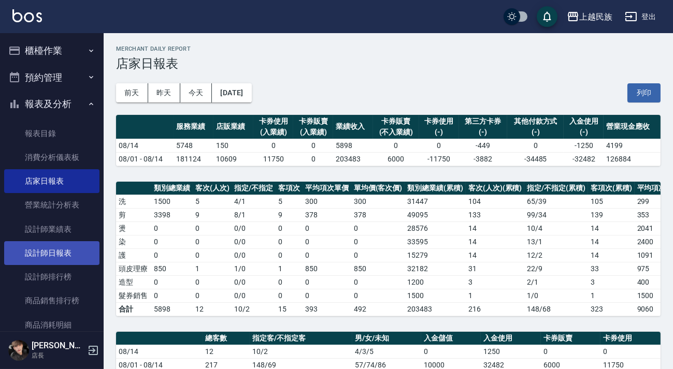
click at [65, 254] on link "設計師日報表" at bounding box center [51, 253] width 95 height 24
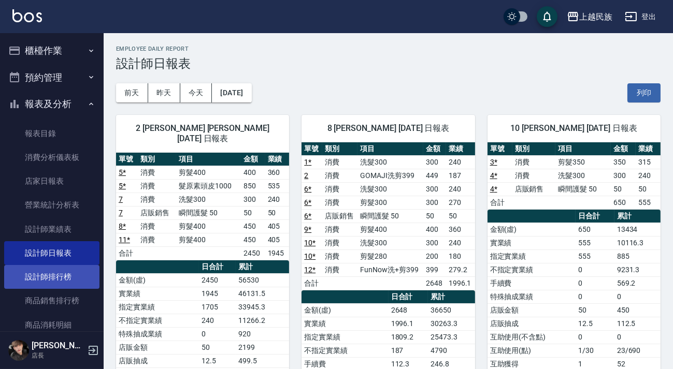
click at [51, 287] on link "設計師排行榜" at bounding box center [51, 277] width 95 height 24
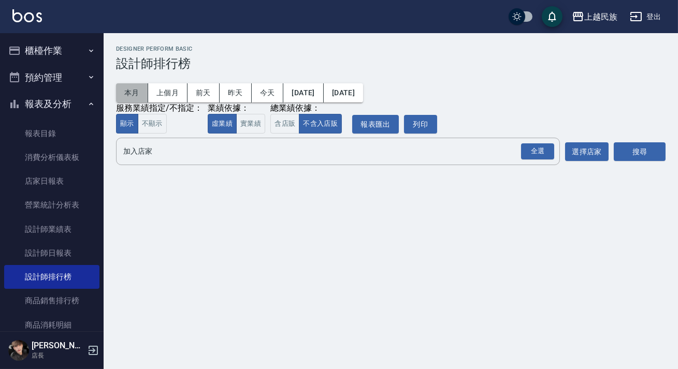
click at [137, 90] on button "本月" at bounding box center [132, 92] width 32 height 19
click at [285, 127] on button "含店販" at bounding box center [284, 124] width 29 height 20
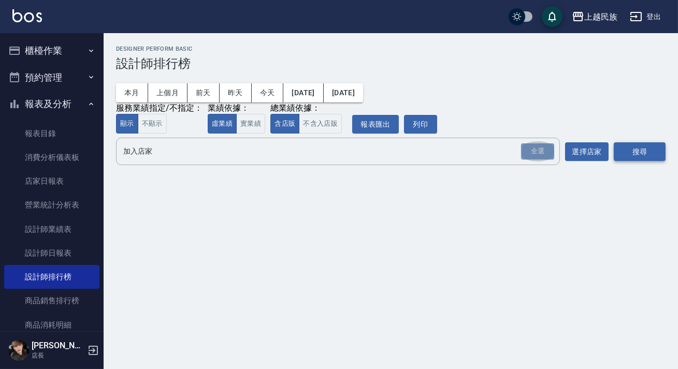
drag, startPoint x: 542, startPoint y: 154, endPoint x: 618, endPoint y: 152, distance: 75.6
click at [542, 153] on div "全選" at bounding box center [537, 151] width 33 height 16
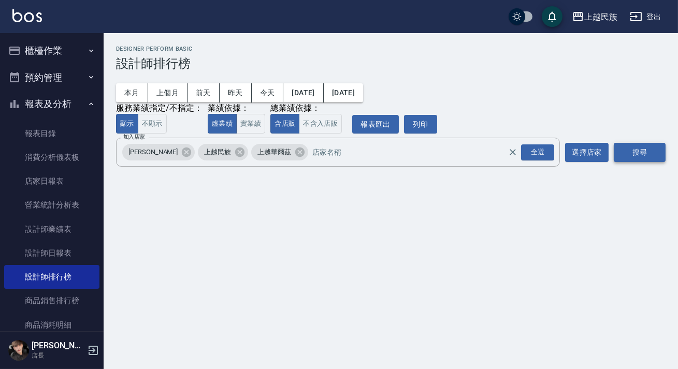
click at [663, 150] on button "搜尋" at bounding box center [640, 152] width 52 height 19
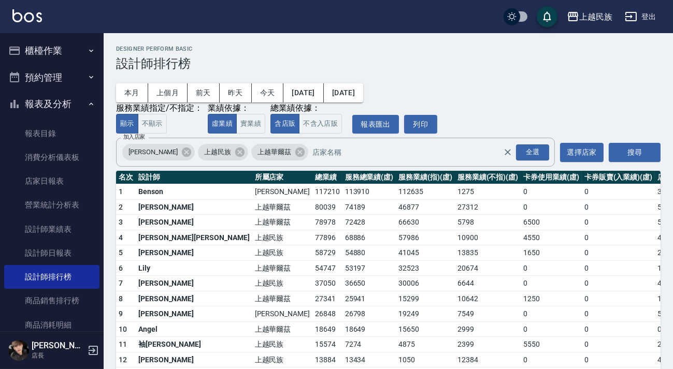
scroll to position [47, 0]
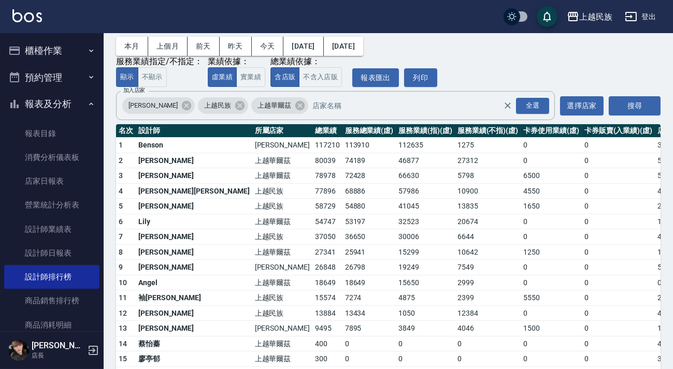
click at [26, 20] on img at bounding box center [27, 15] width 30 height 13
